Goal: Navigation & Orientation: Find specific page/section

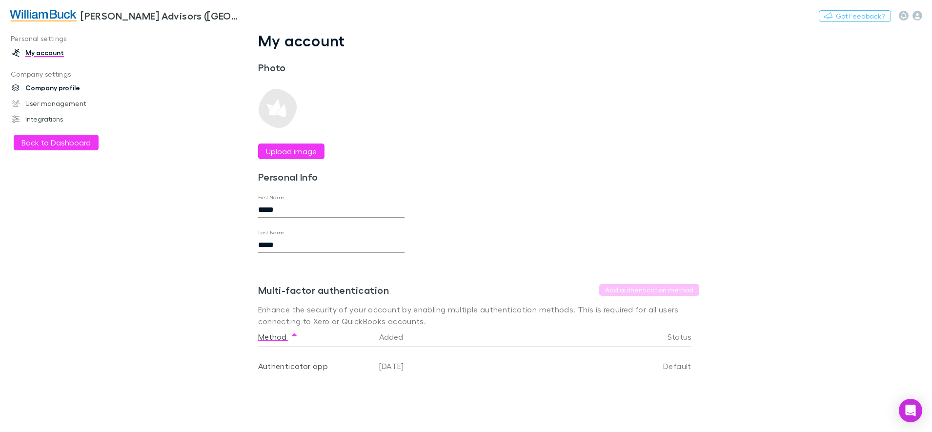
click at [59, 92] on link "Company profile" at bounding box center [68, 88] width 132 height 16
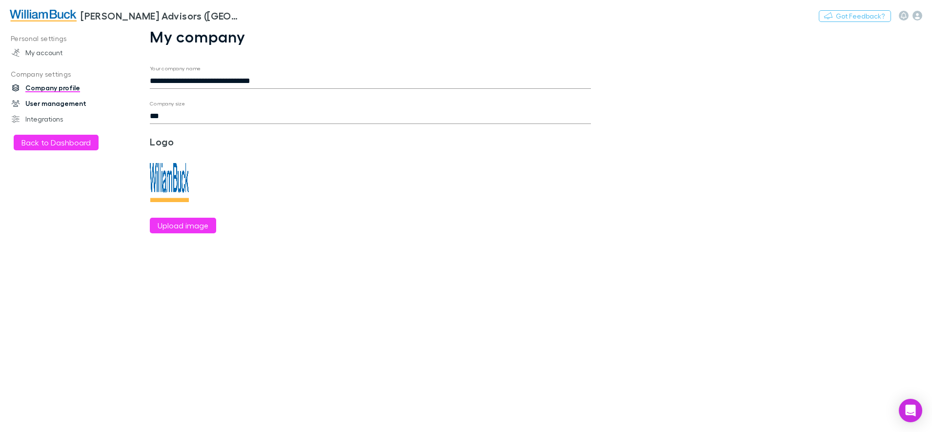
click at [56, 104] on link "User management" at bounding box center [68, 104] width 132 height 16
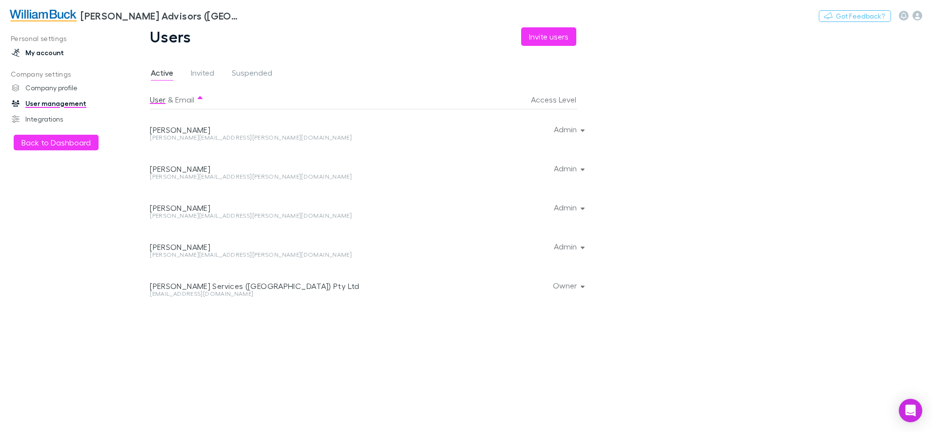
click at [47, 54] on link "My account" at bounding box center [68, 53] width 132 height 16
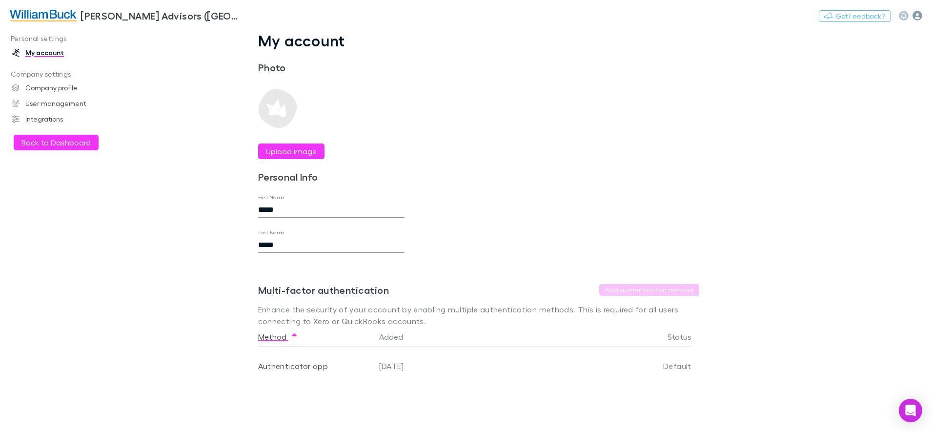
click at [917, 14] on icon "button" at bounding box center [917, 16] width 10 height 10
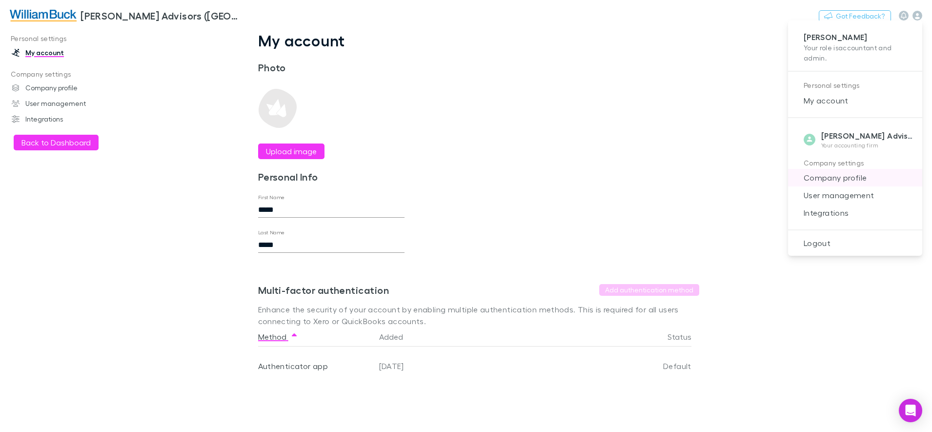
click at [822, 181] on span "Company profile" at bounding box center [855, 178] width 119 height 12
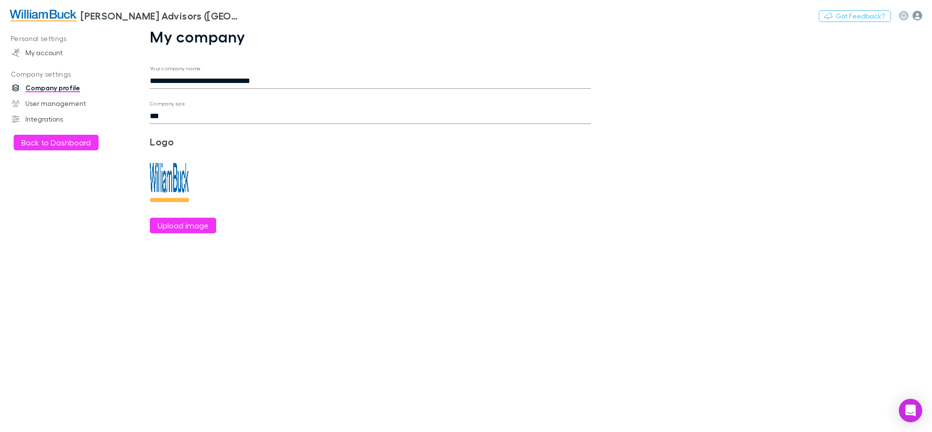
click at [913, 16] on icon "button" at bounding box center [917, 16] width 10 height 10
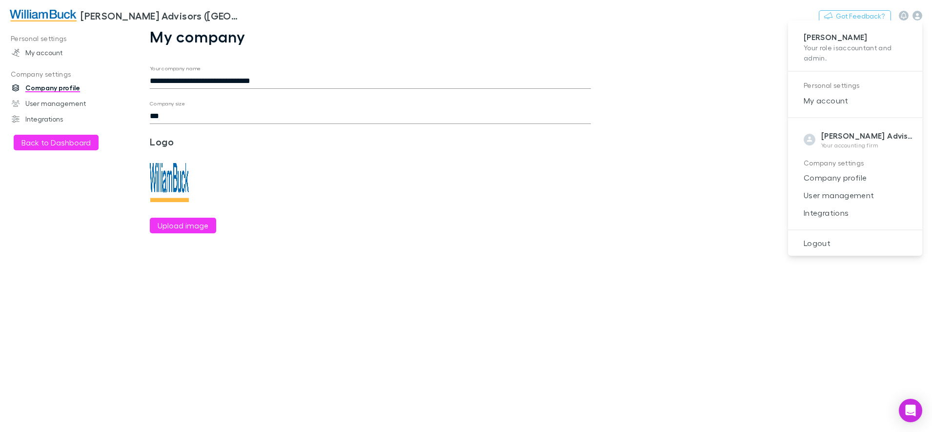
click at [49, 144] on div at bounding box center [466, 216] width 932 height 432
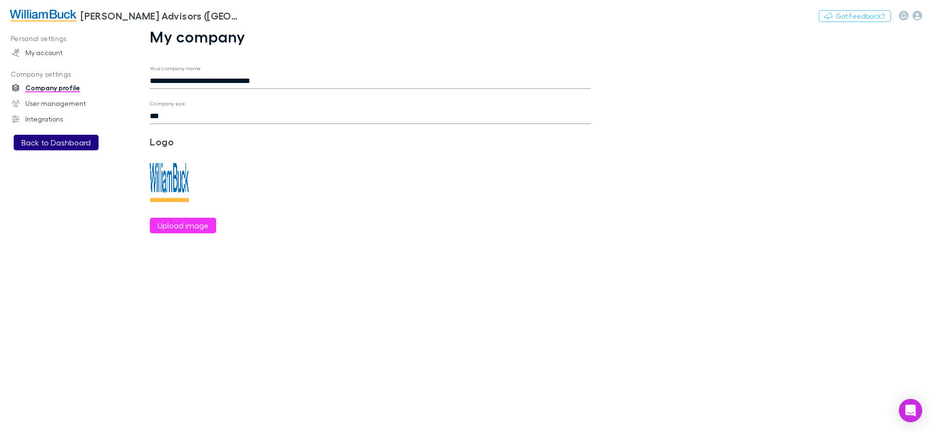
click at [56, 144] on button "Back to Dashboard" at bounding box center [56, 143] width 85 height 16
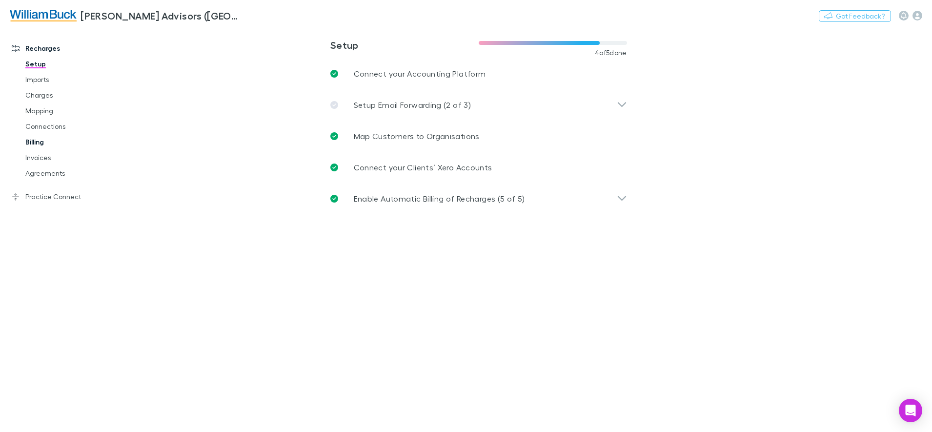
click at [35, 142] on link "Billing" at bounding box center [75, 142] width 118 height 16
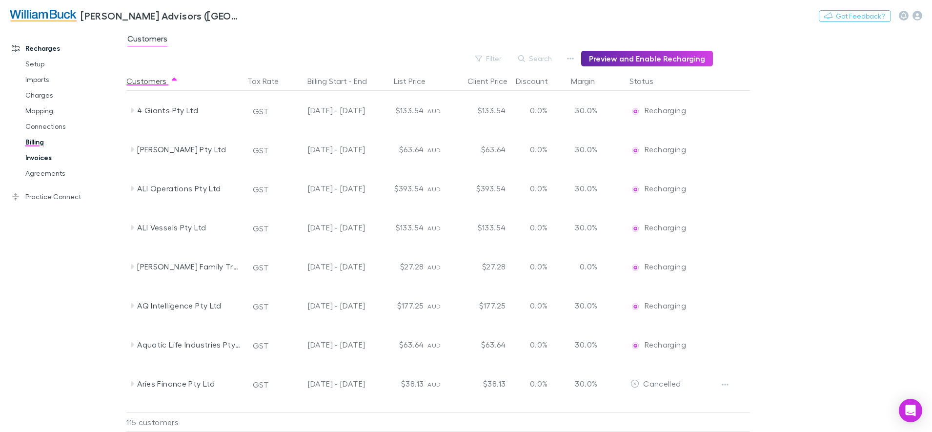
click at [35, 155] on link "Invoices" at bounding box center [75, 158] width 118 height 16
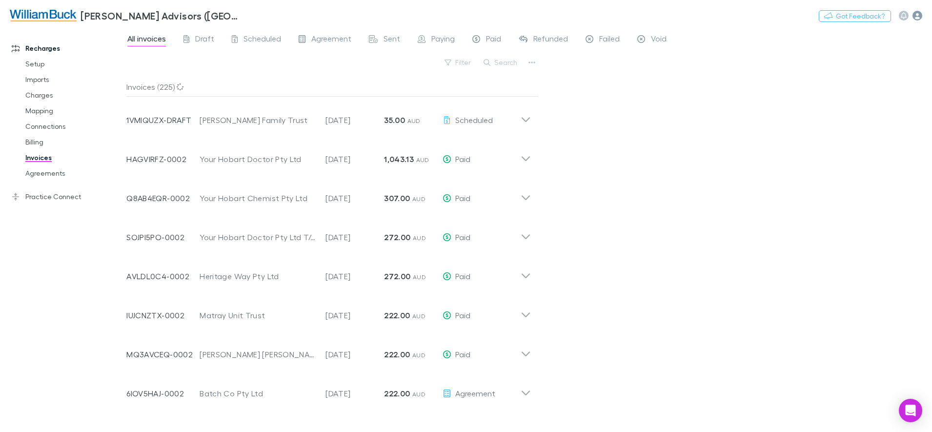
click at [914, 13] on icon "button" at bounding box center [917, 16] width 10 height 10
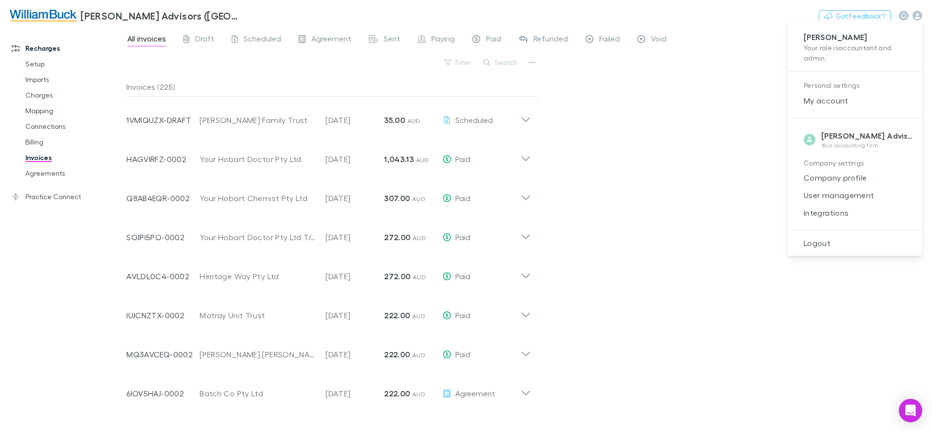
click at [37, 98] on div at bounding box center [466, 216] width 932 height 432
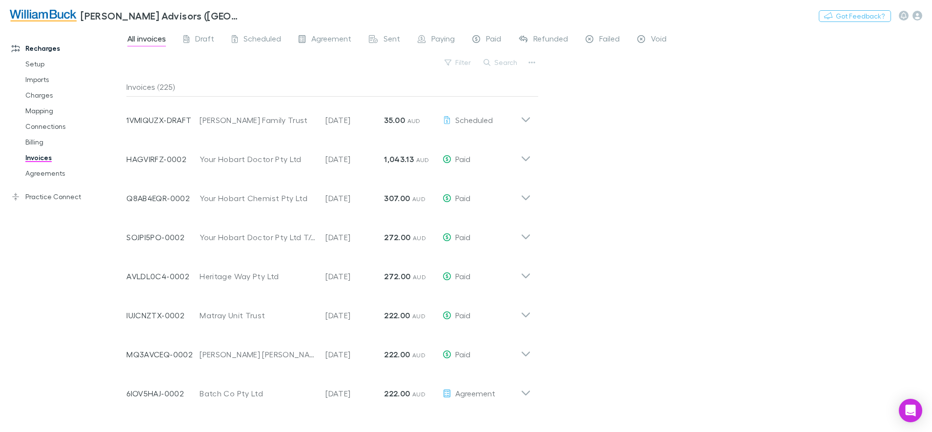
click at [37, 98] on link "Charges" at bounding box center [75, 95] width 118 height 16
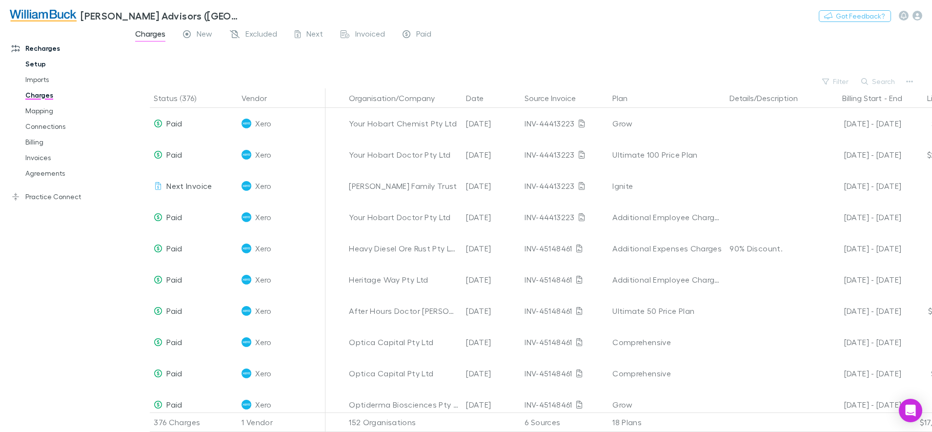
click at [36, 70] on link "Setup" at bounding box center [75, 64] width 118 height 16
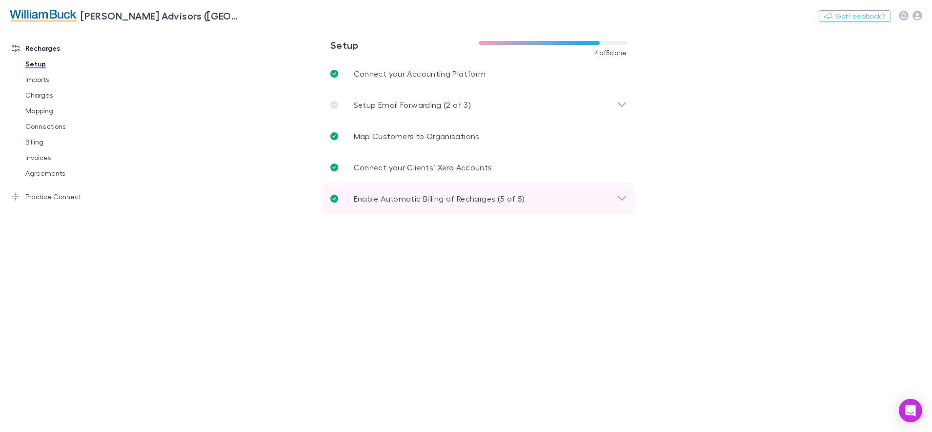
click at [624, 197] on icon at bounding box center [622, 198] width 8 height 5
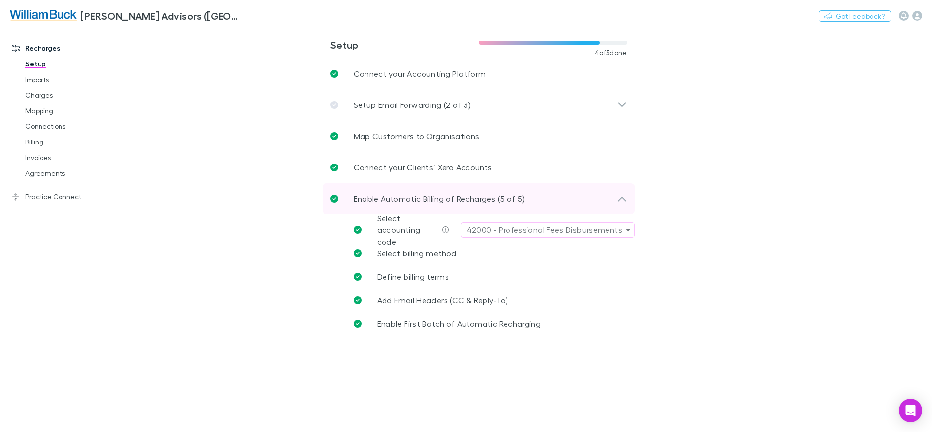
click at [624, 197] on icon at bounding box center [622, 199] width 10 height 12
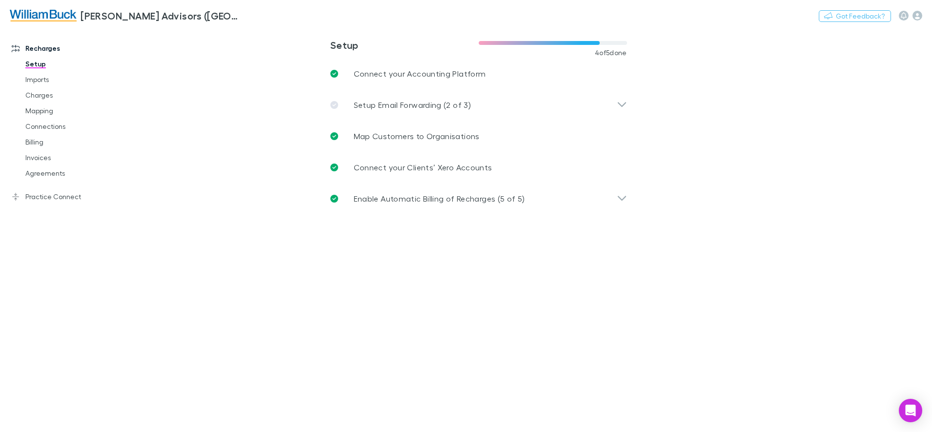
click at [72, 13] on img at bounding box center [43, 16] width 67 height 12
click at [123, 14] on h3 "[PERSON_NAME] Advisors ([GEOGRAPHIC_DATA]) Pty Ltd" at bounding box center [160, 16] width 161 height 12
click at [44, 192] on link "Practice Connect" at bounding box center [68, 197] width 132 height 16
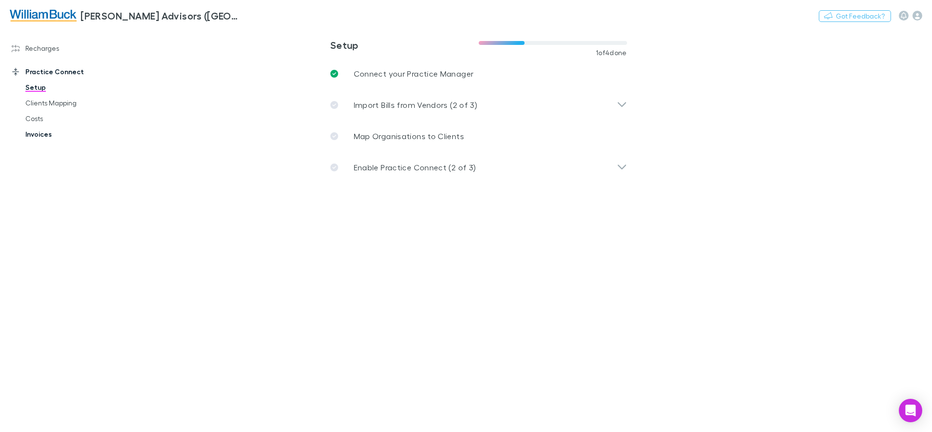
click at [37, 137] on link "Invoices" at bounding box center [75, 134] width 118 height 16
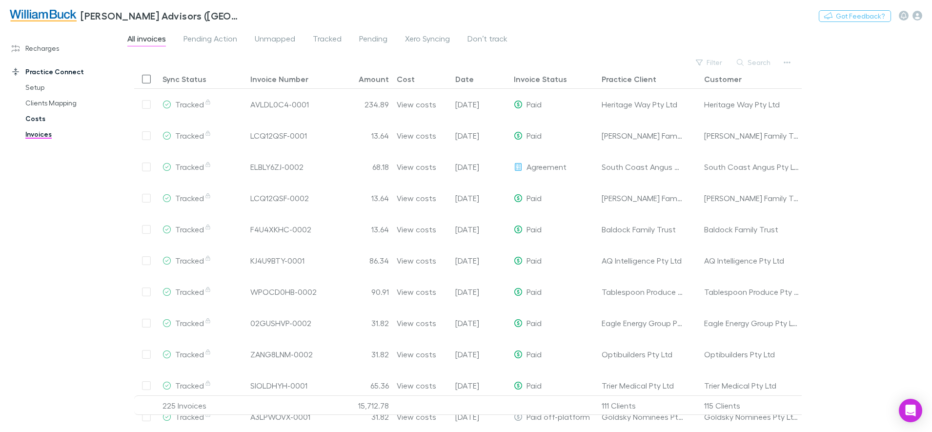
click at [39, 120] on link "Costs" at bounding box center [75, 119] width 118 height 16
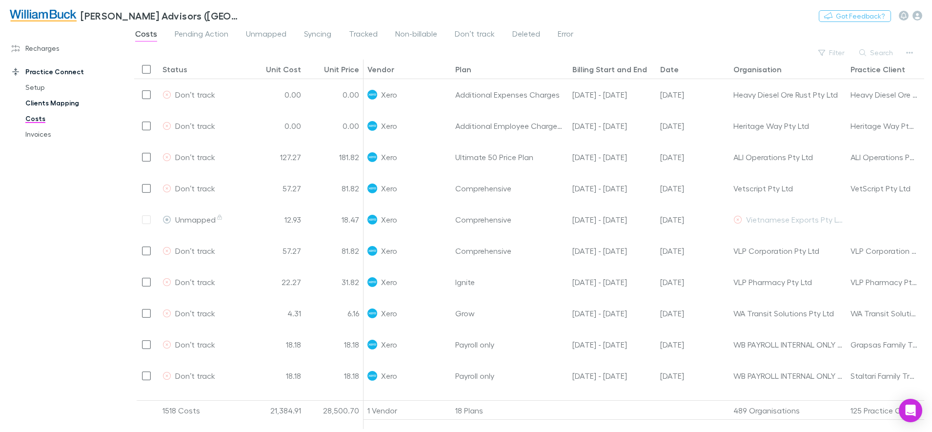
click at [43, 103] on link "Clients Mapping" at bounding box center [75, 103] width 118 height 16
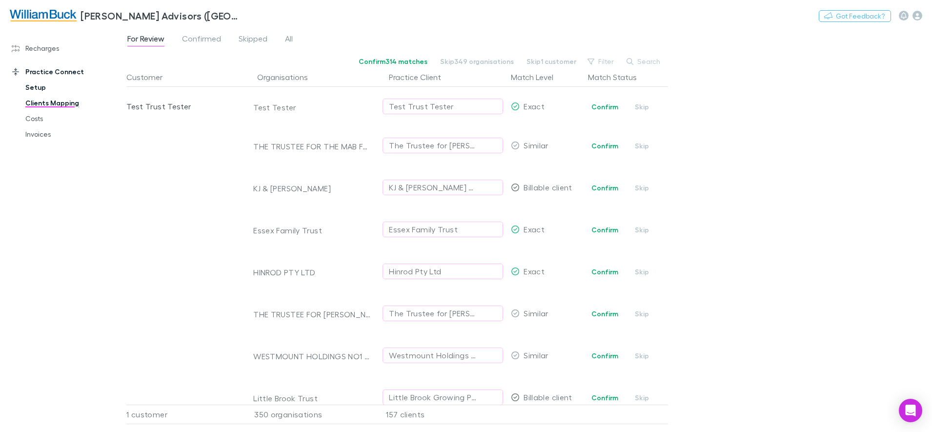
click at [38, 89] on link "Setup" at bounding box center [75, 88] width 118 height 16
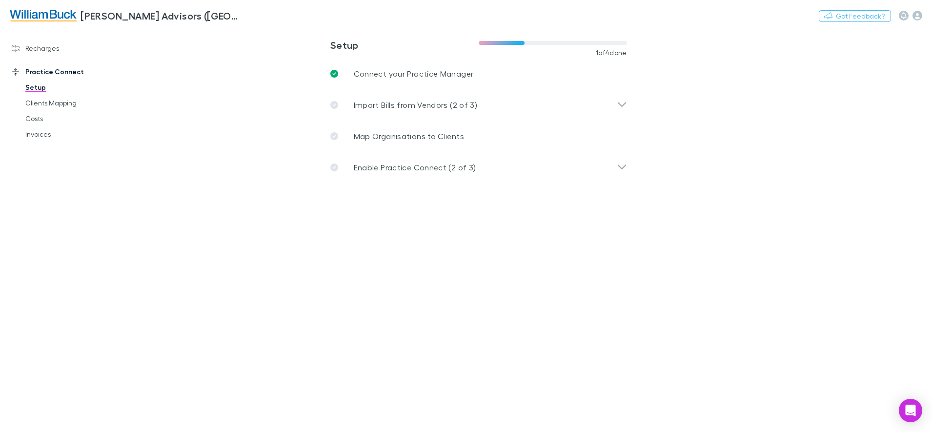
click at [35, 74] on link "Practice Connect" at bounding box center [68, 72] width 132 height 16
click at [16, 75] on icon at bounding box center [15, 72] width 7 height 8
click at [36, 44] on link "Recharges" at bounding box center [68, 48] width 132 height 16
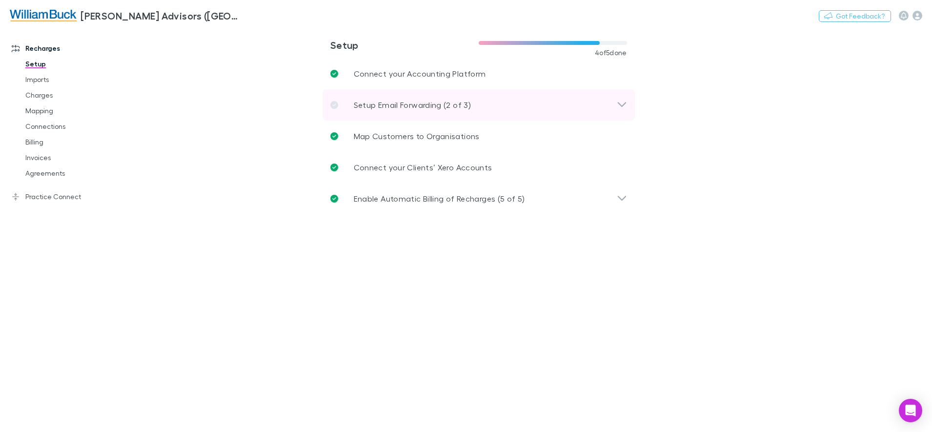
click at [624, 107] on icon at bounding box center [622, 105] width 10 height 12
